Goal: Task Accomplishment & Management: Manage account settings

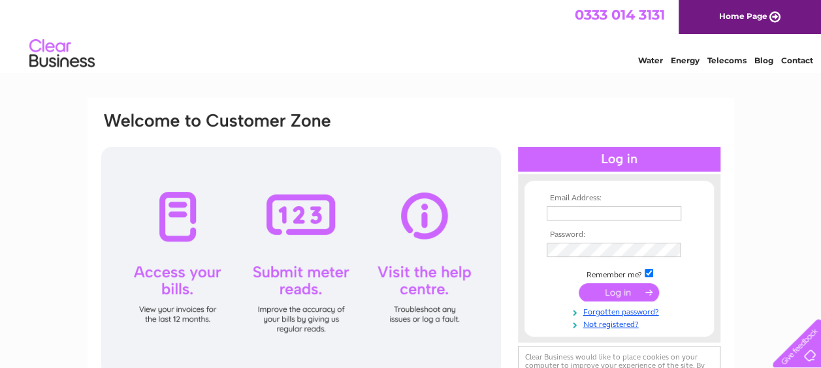
type input "[EMAIL_ADDRESS][PERSON_NAME][DOMAIN_NAME]"
click at [638, 287] on input "submit" at bounding box center [618, 292] width 80 height 18
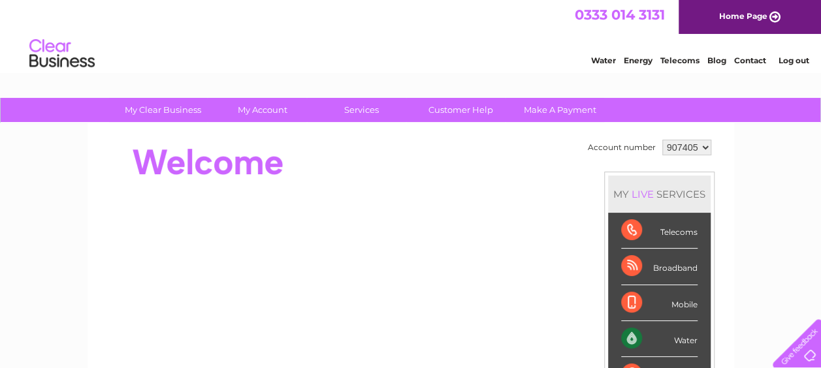
click at [679, 146] on select "907405 926484 964866" at bounding box center [686, 148] width 49 height 16
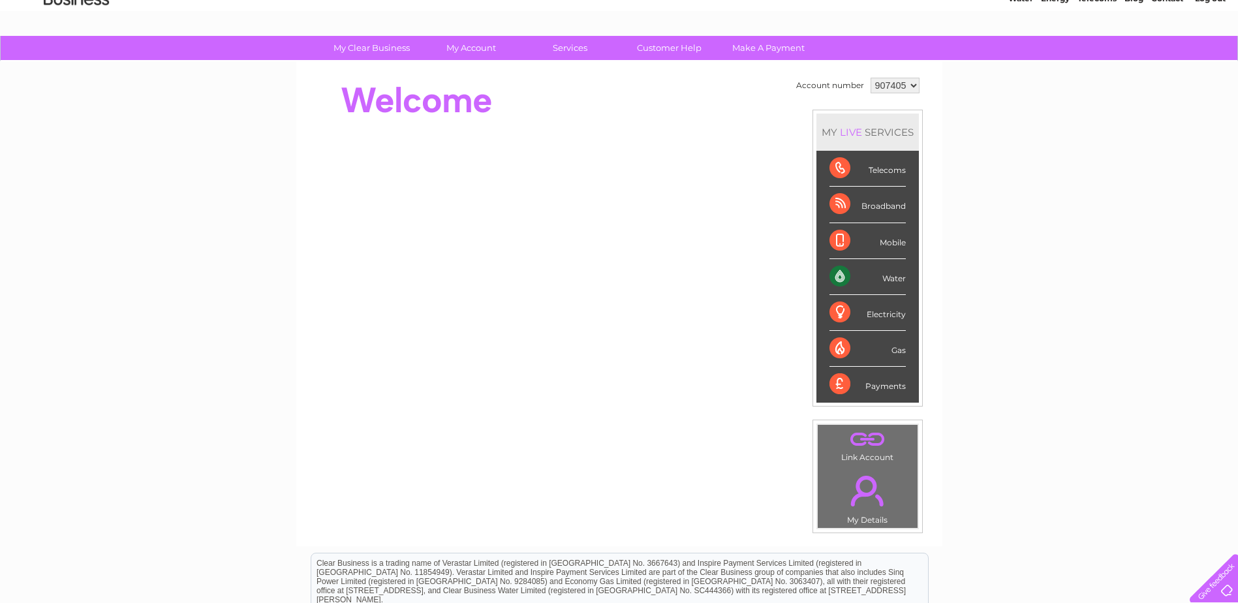
scroll to position [65, 0]
